Goal: Transaction & Acquisition: Purchase product/service

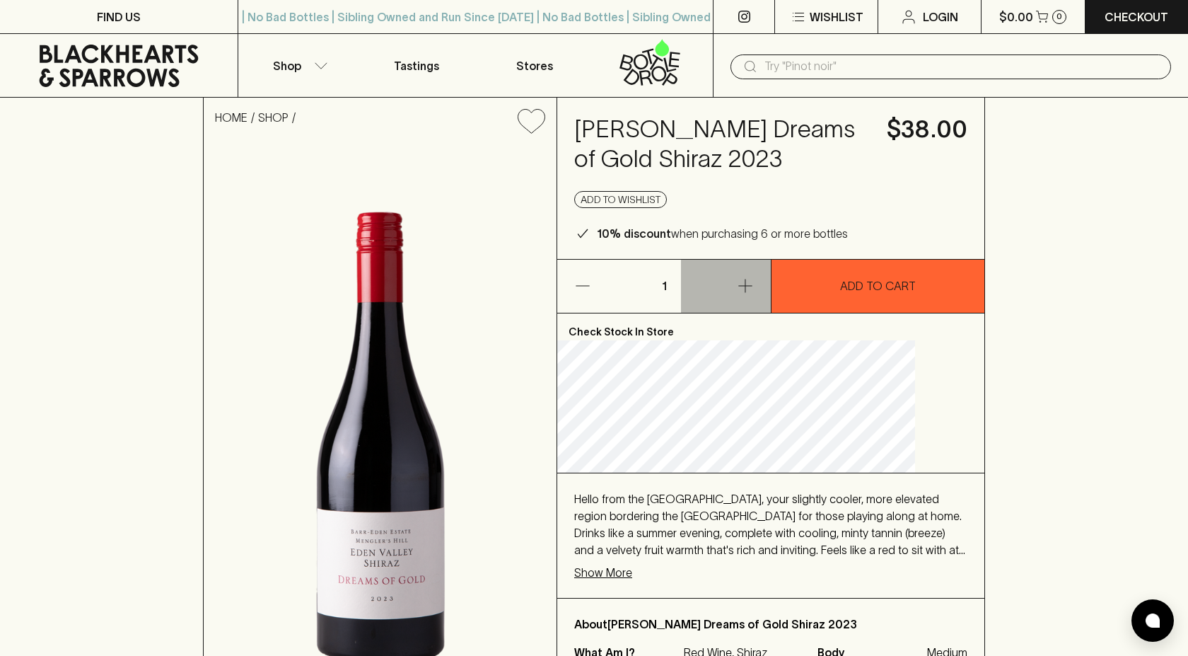
click at [746, 286] on icon "button" at bounding box center [745, 285] width 13 height 13
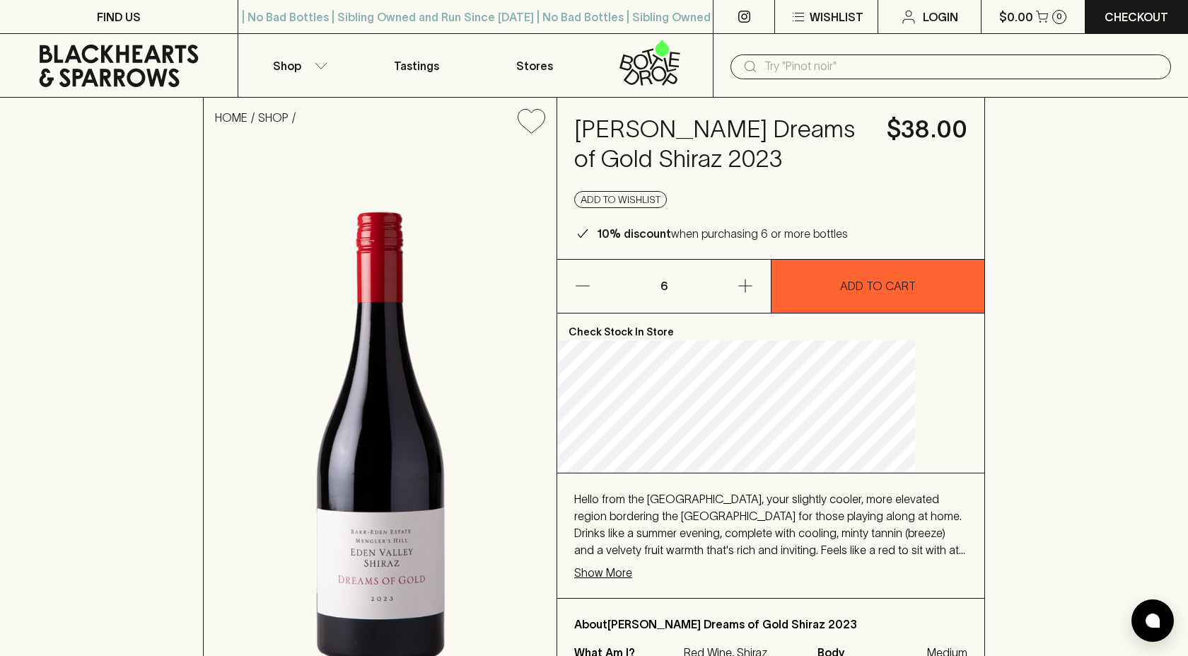
click at [746, 286] on icon "button" at bounding box center [745, 285] width 13 height 13
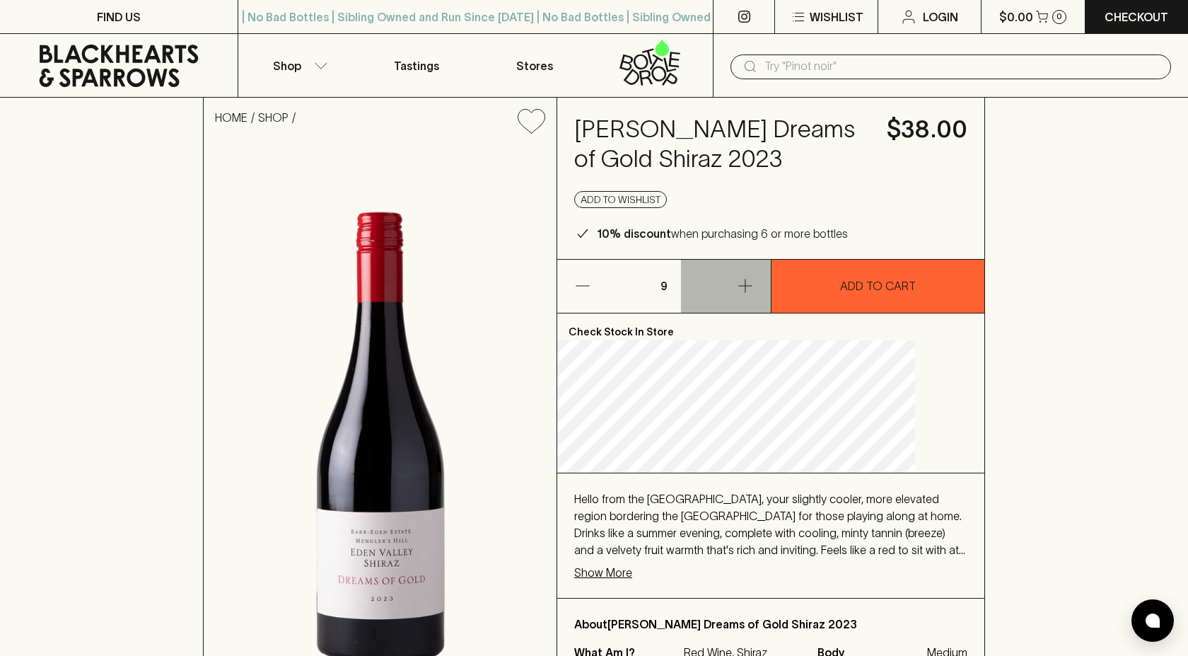
click at [746, 286] on icon "button" at bounding box center [745, 285] width 13 height 13
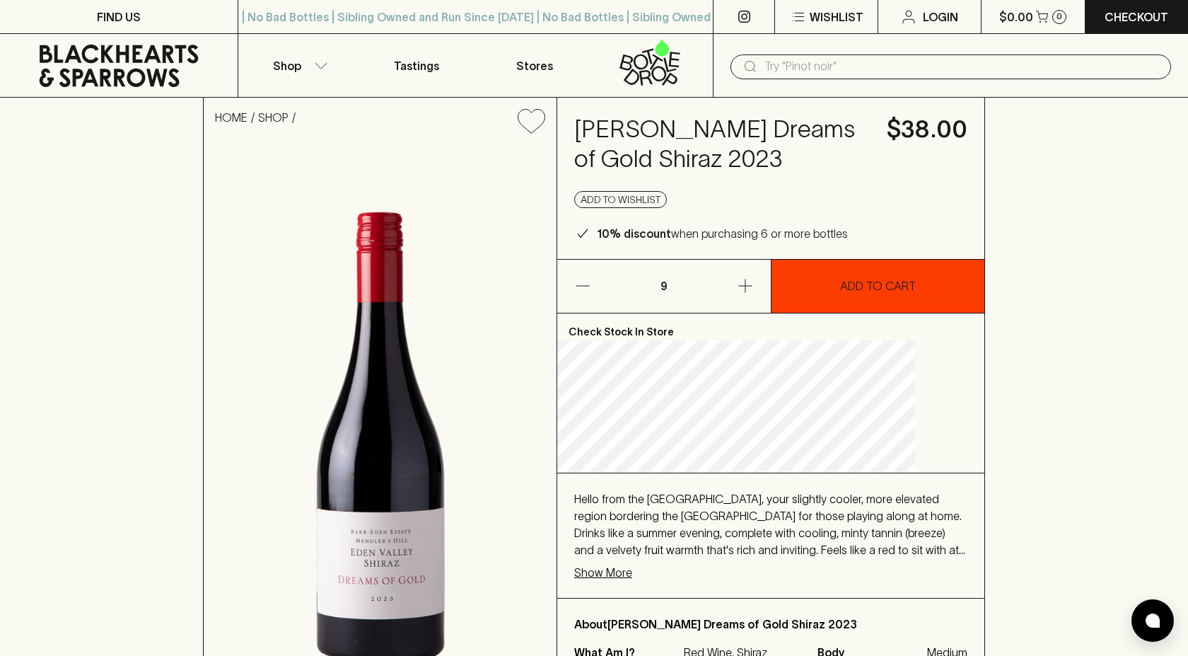
click at [865, 287] on p "ADD TO CART" at bounding box center [878, 285] width 76 height 17
